Goal: Task Accomplishment & Management: Manage account settings

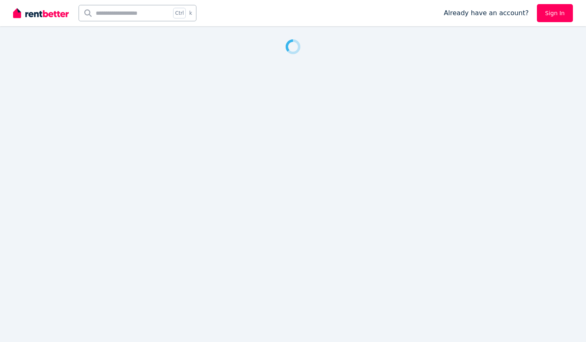
click at [547, 13] on link "Sign In" at bounding box center [555, 13] width 36 height 18
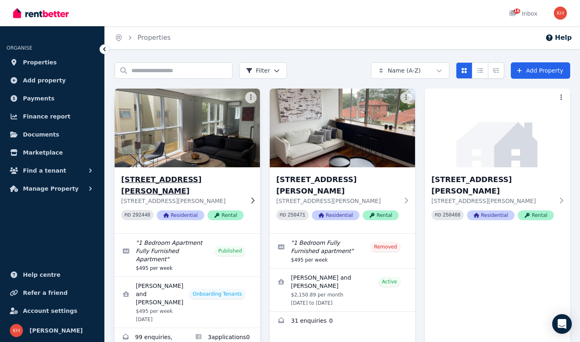
click at [255, 193] on div "[STREET_ADDRESS][PERSON_NAME][PERSON_NAME] PID 292448 Residential Rental" at bounding box center [187, 200] width 145 height 66
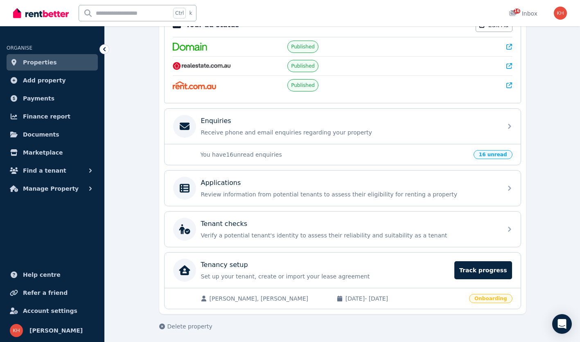
scroll to position [188, 0]
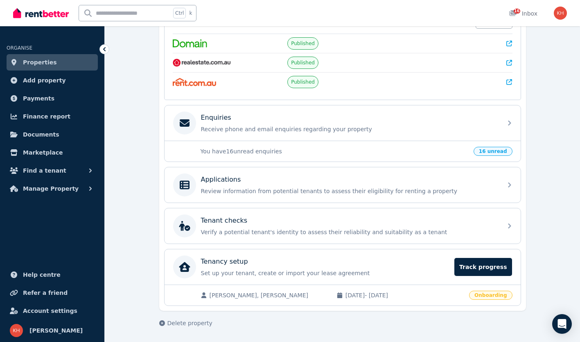
click at [491, 295] on span "Onboarding" at bounding box center [490, 294] width 43 height 9
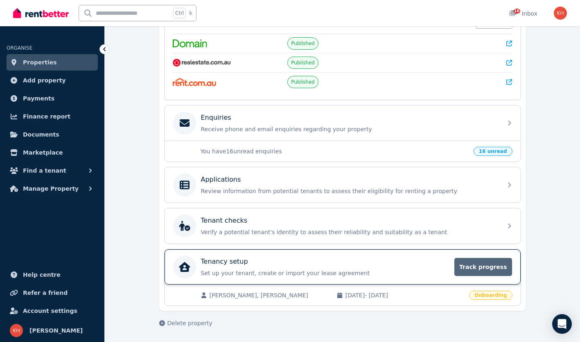
click at [489, 272] on span "Track progress" at bounding box center [483, 267] width 57 height 18
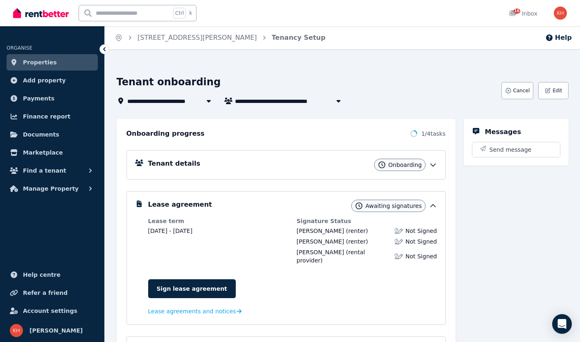
click at [414, 207] on span "Awaiting signatures" at bounding box center [394, 206] width 57 height 8
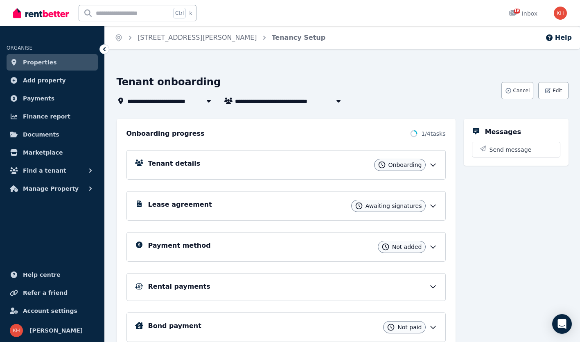
click at [414, 207] on span "Awaiting signatures" at bounding box center [394, 206] width 57 height 8
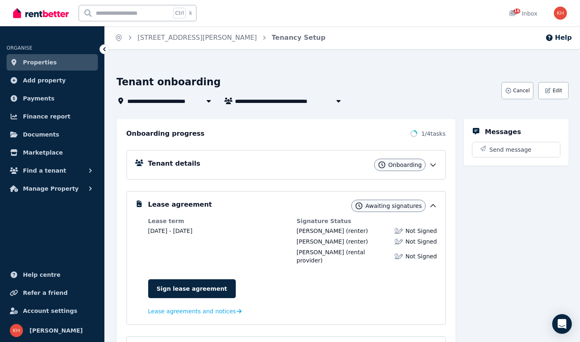
click at [436, 208] on icon at bounding box center [433, 206] width 8 height 8
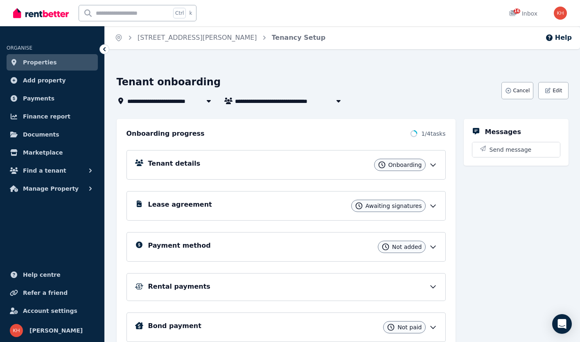
click at [436, 208] on icon at bounding box center [433, 206] width 8 height 8
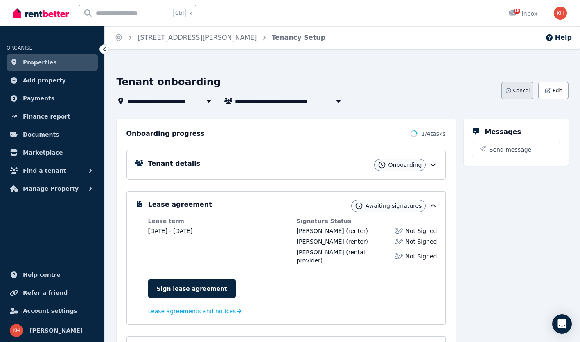
click at [528, 88] on span "Cancel" at bounding box center [522, 90] width 17 height 7
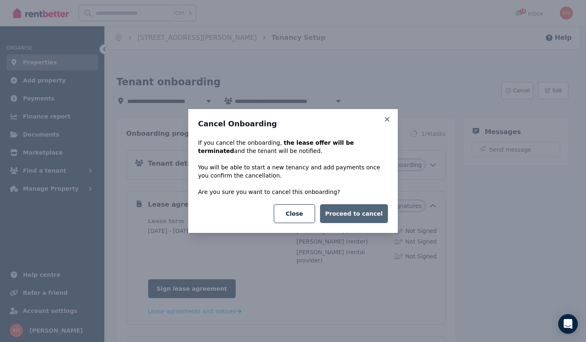
click at [366, 213] on button "Proceed to cancel" at bounding box center [354, 213] width 68 height 19
